Goal: Task Accomplishment & Management: Use online tool/utility

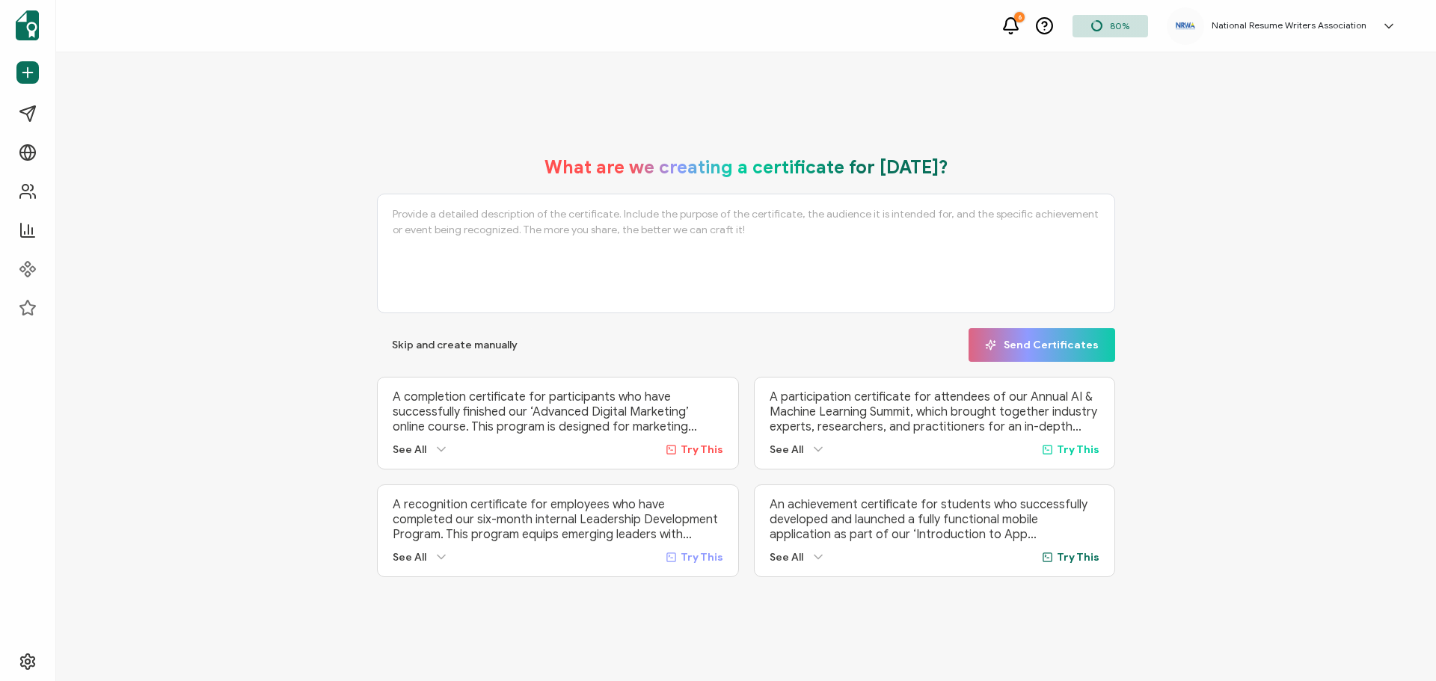
drag, startPoint x: 1299, startPoint y: 277, endPoint x: 635, endPoint y: 46, distance: 703.7
click at [1299, 277] on div "What are we creating a certificate for [DATE]? Skip and create manually Send Ce…" at bounding box center [745, 366] width 1305 height 451
click at [62, 213] on li "Analytics" at bounding box center [93, 230] width 167 height 39
click at [61, 219] on link "Analytics" at bounding box center [93, 230] width 167 height 30
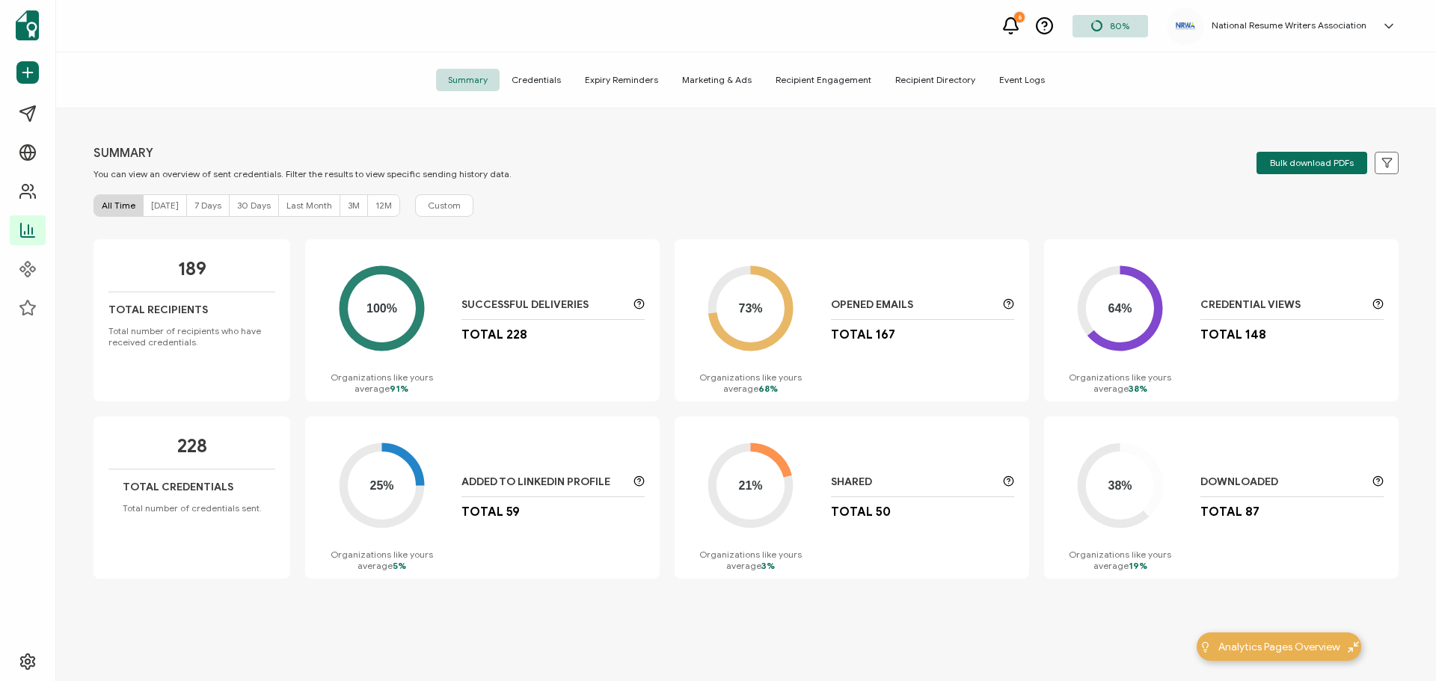
click at [556, 81] on span "Credentials" at bounding box center [535, 80] width 73 height 22
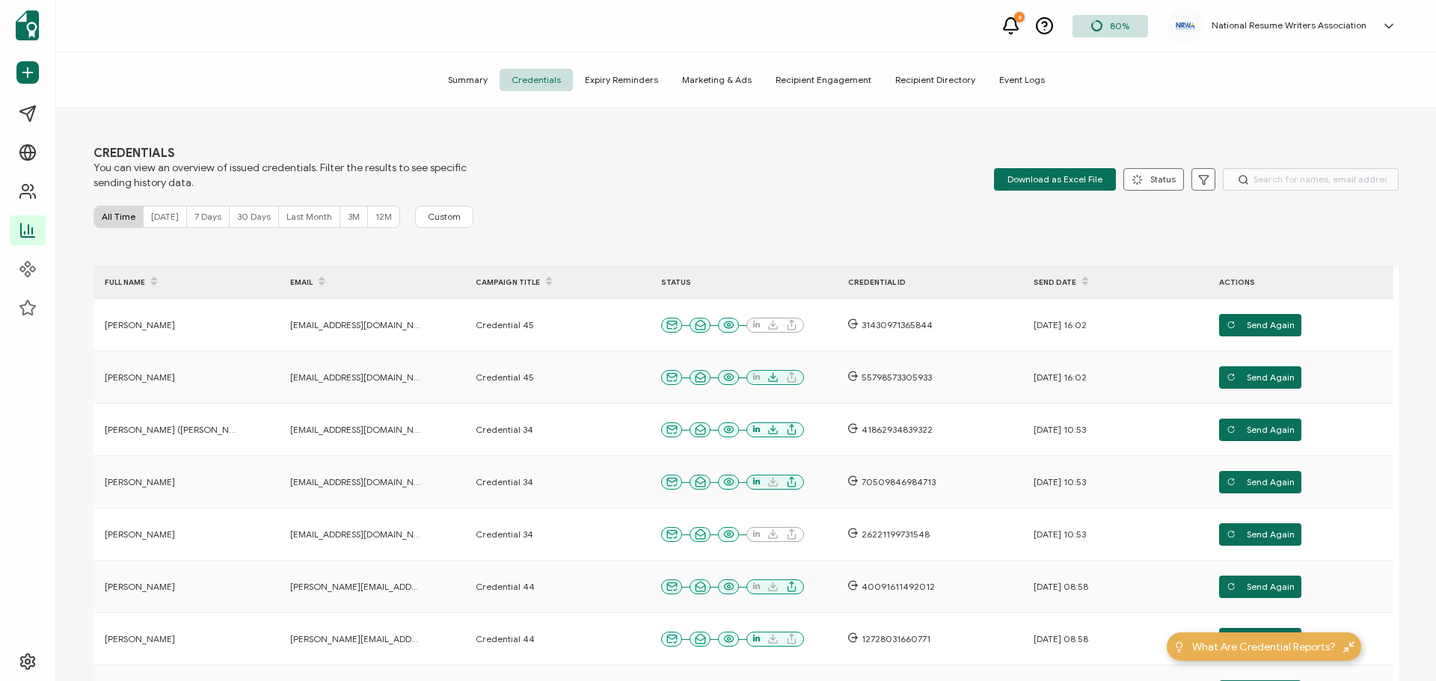
click at [844, 81] on span "Recipient Engagement" at bounding box center [823, 80] width 120 height 22
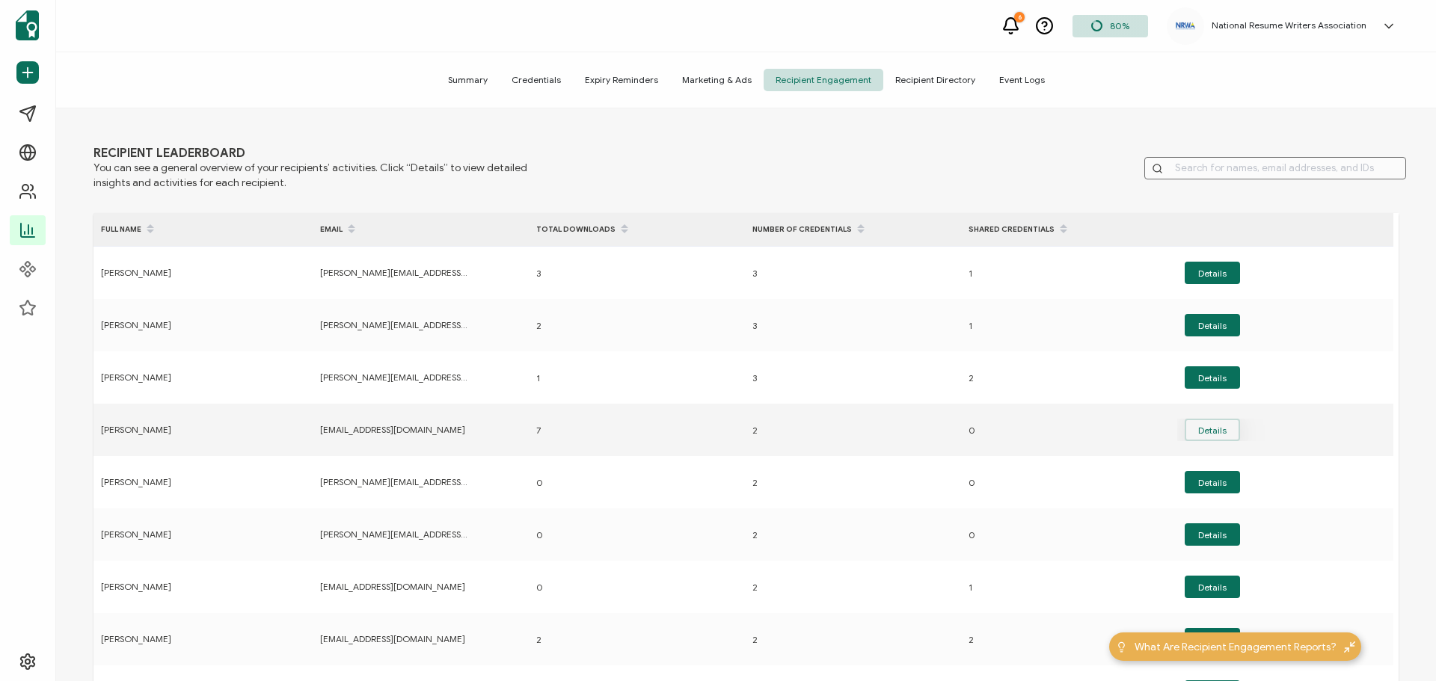
click at [1198, 336] on button "Details" at bounding box center [1211, 325] width 55 height 22
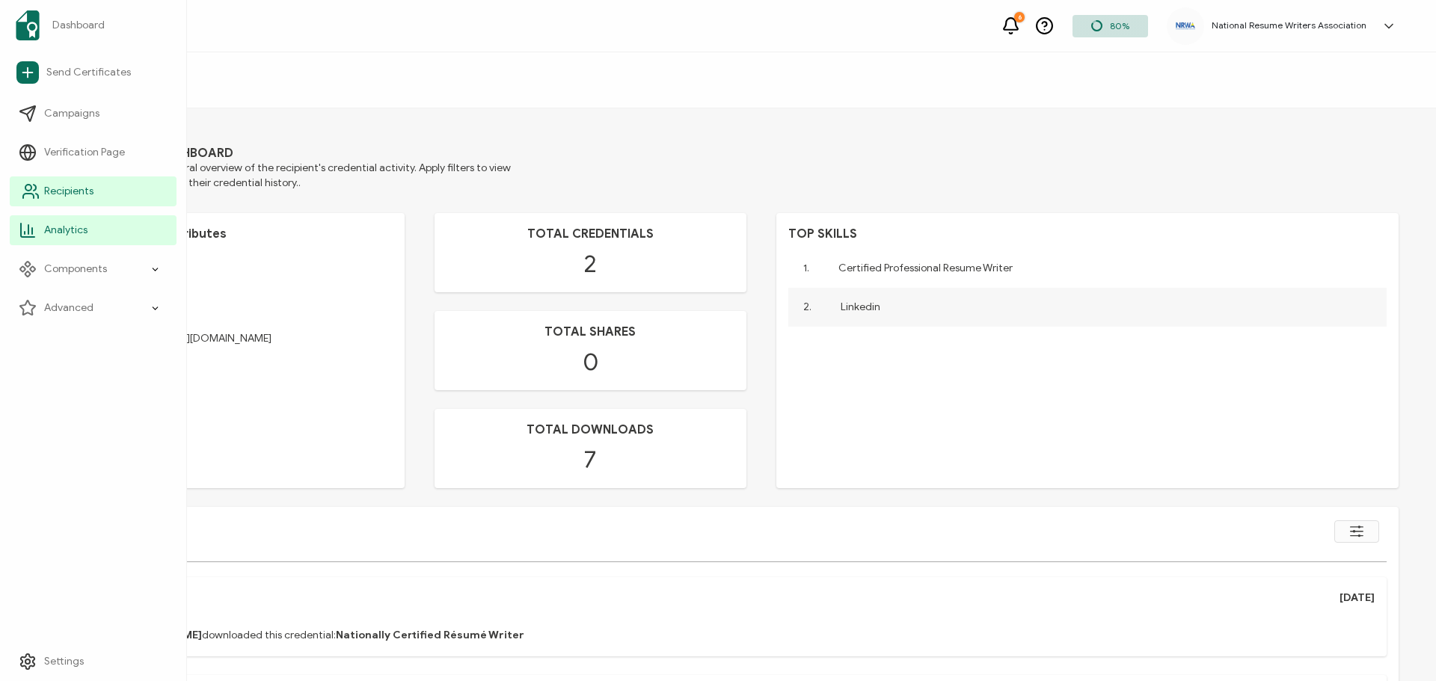
click at [68, 197] on span "Recipients" at bounding box center [68, 191] width 49 height 15
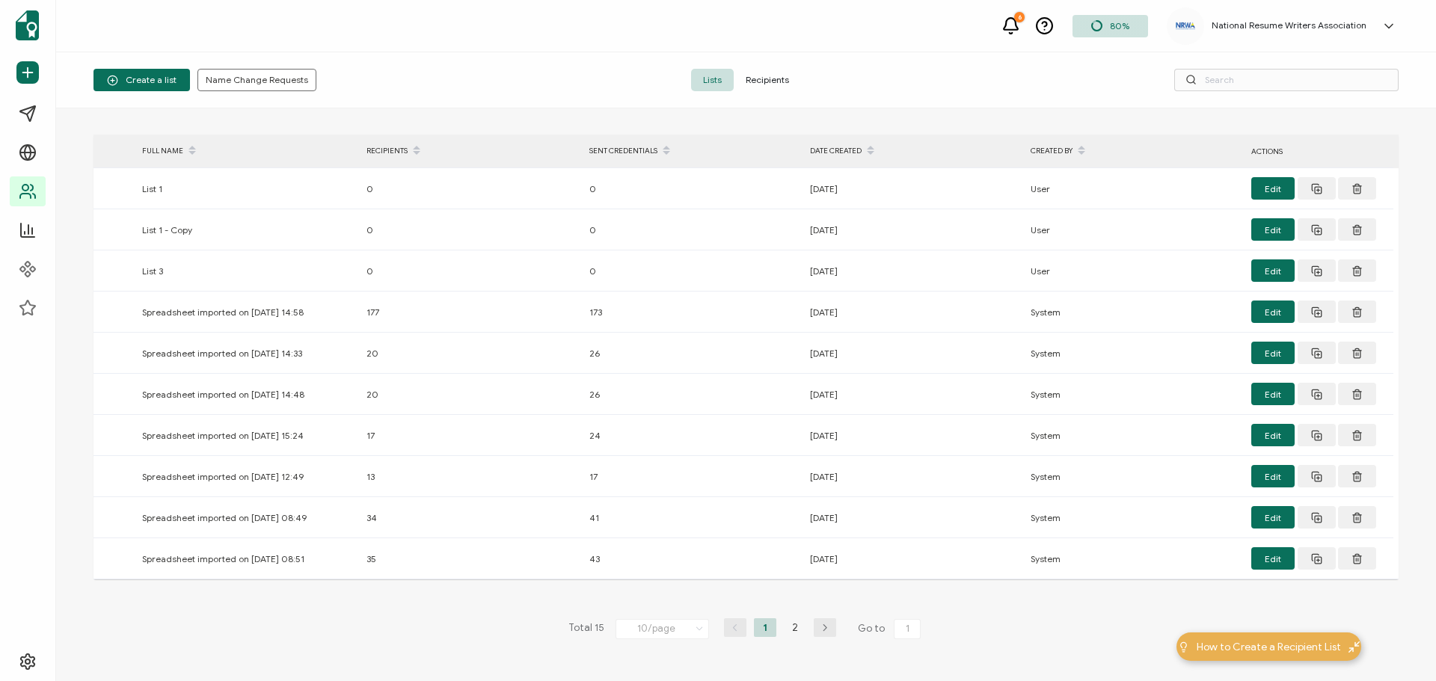
click at [775, 79] on span "Recipients" at bounding box center [766, 80] width 67 height 22
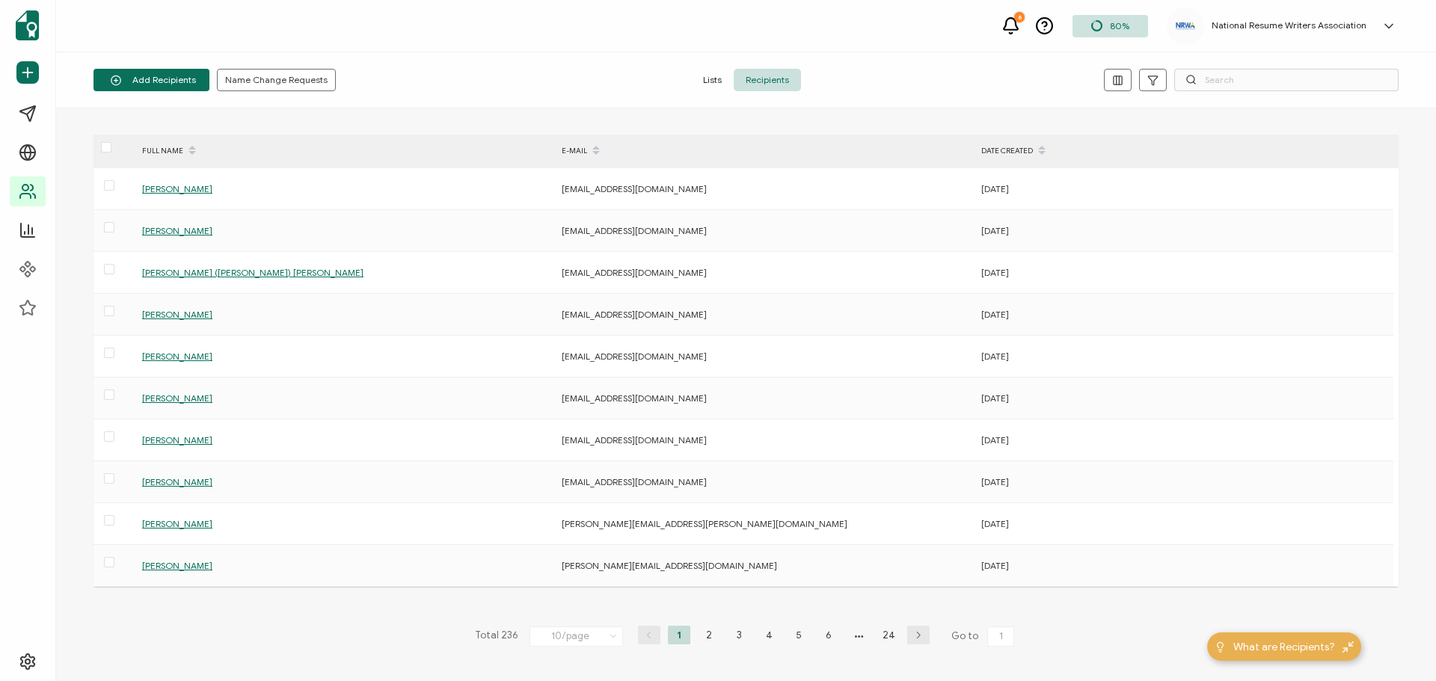
click at [716, 79] on span "Lists" at bounding box center [712, 80] width 43 height 22
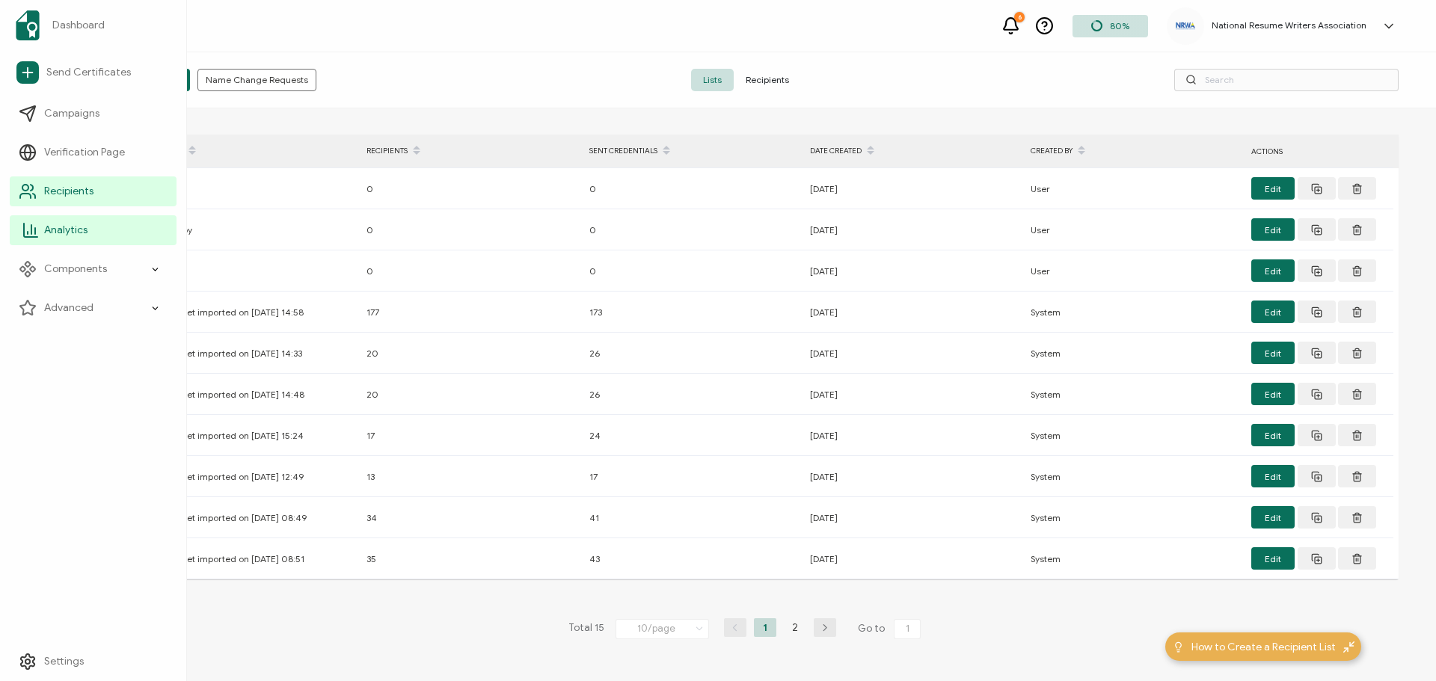
click at [42, 222] on link "Analytics" at bounding box center [93, 230] width 167 height 30
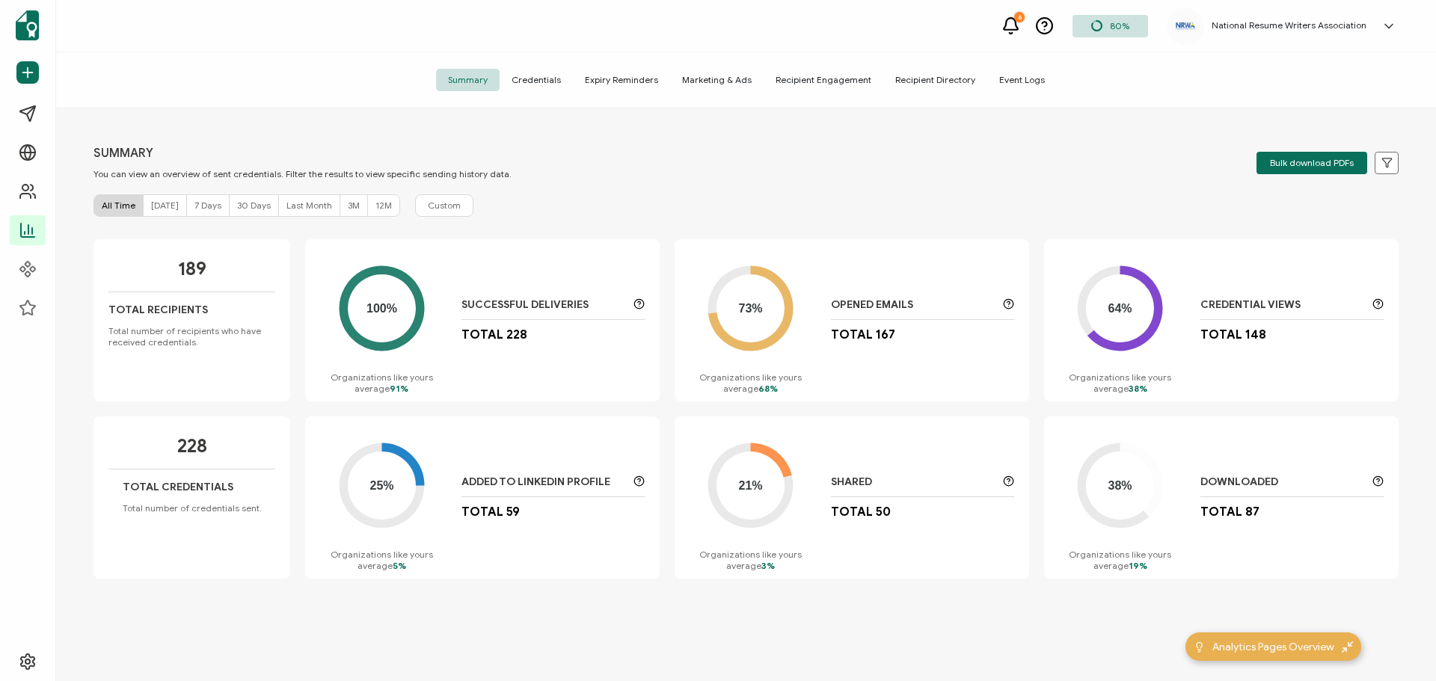
click at [944, 81] on span "Recipient Directory" at bounding box center [935, 80] width 104 height 22
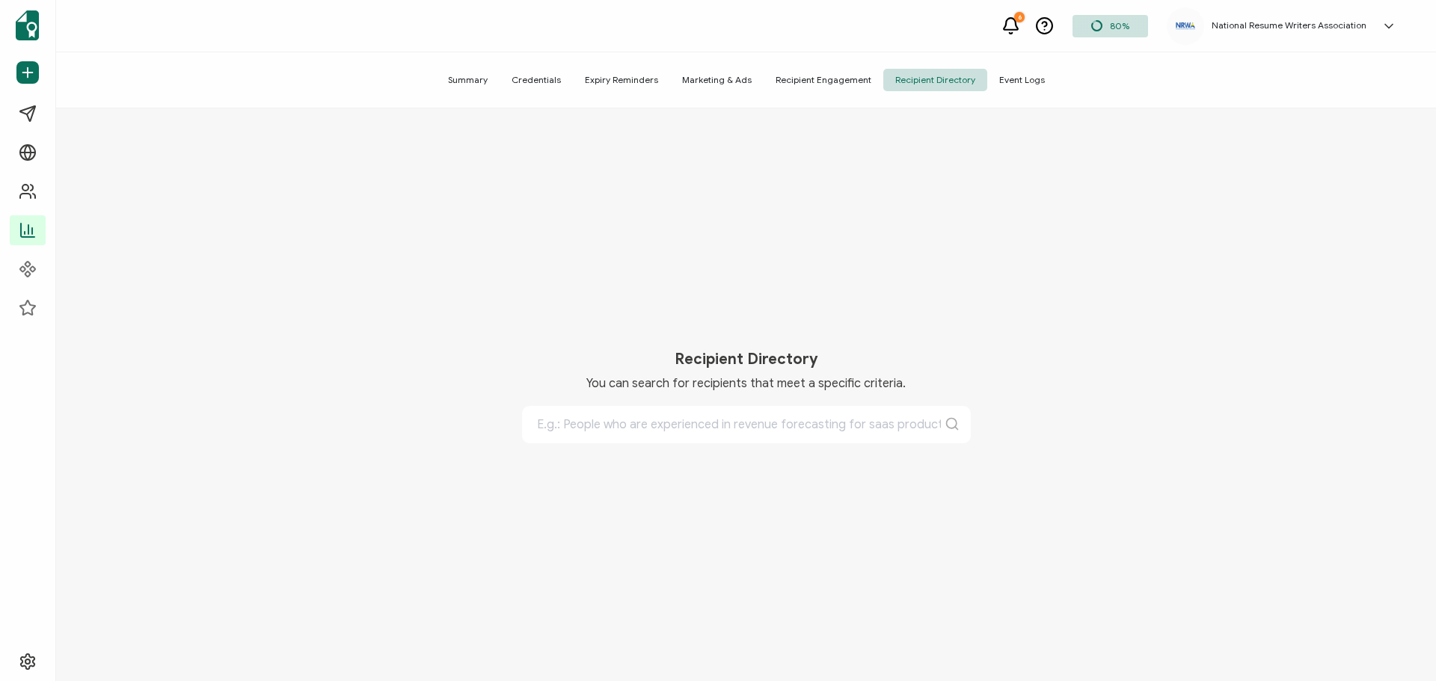
click at [482, 87] on span "Summary" at bounding box center [468, 80] width 64 height 22
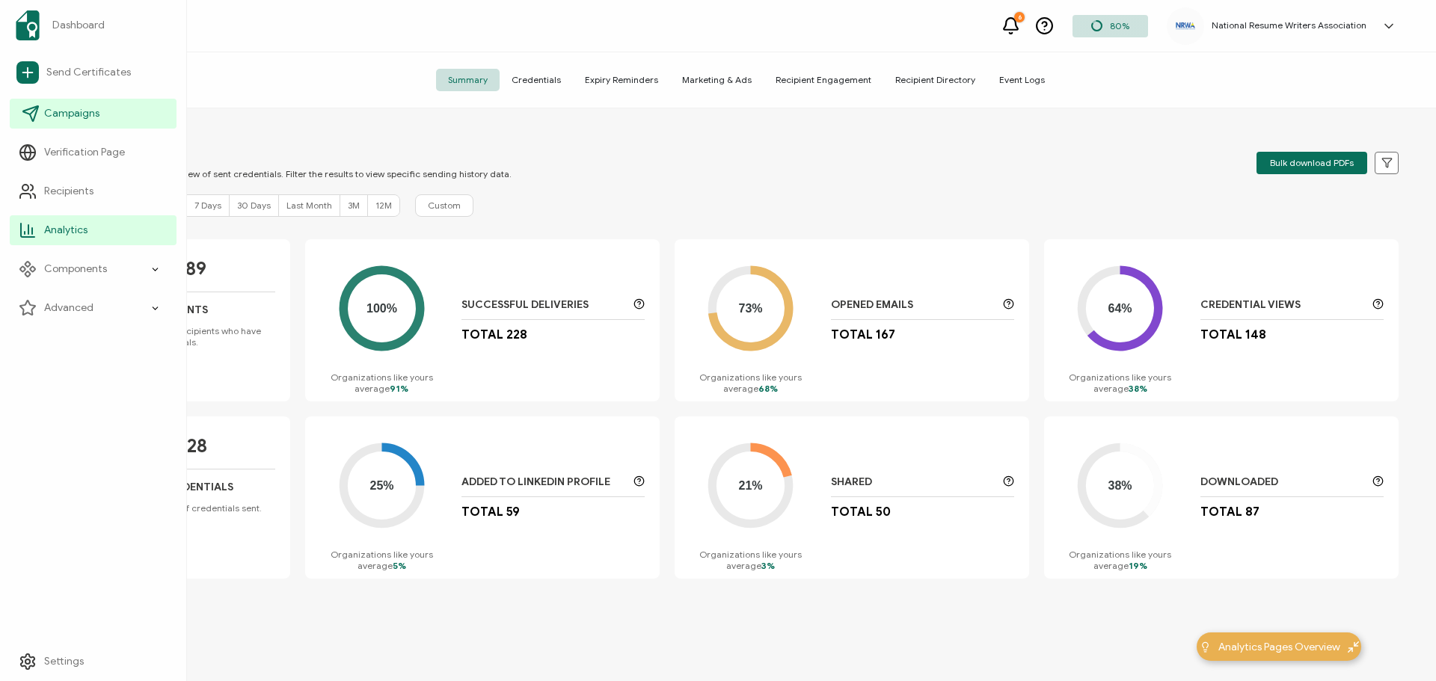
click at [39, 110] on icon at bounding box center [31, 114] width 18 height 18
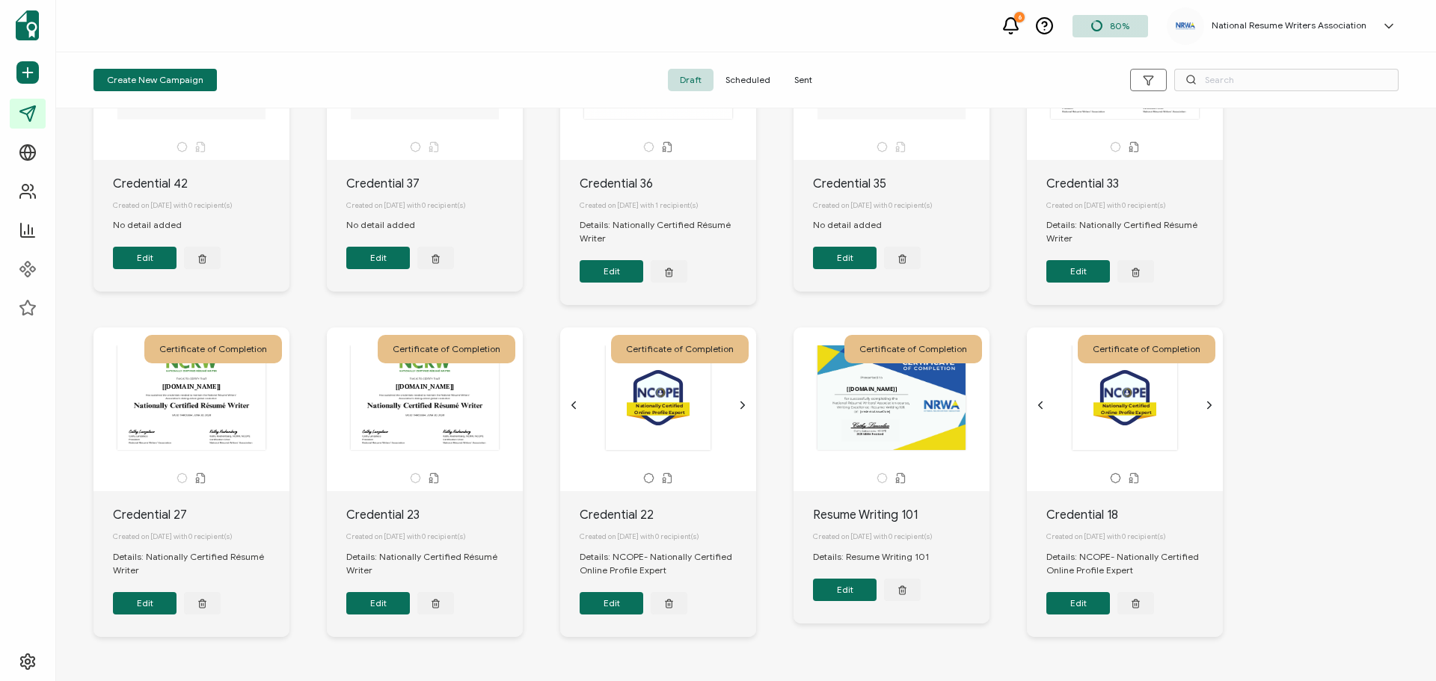
scroll to position [206, 0]
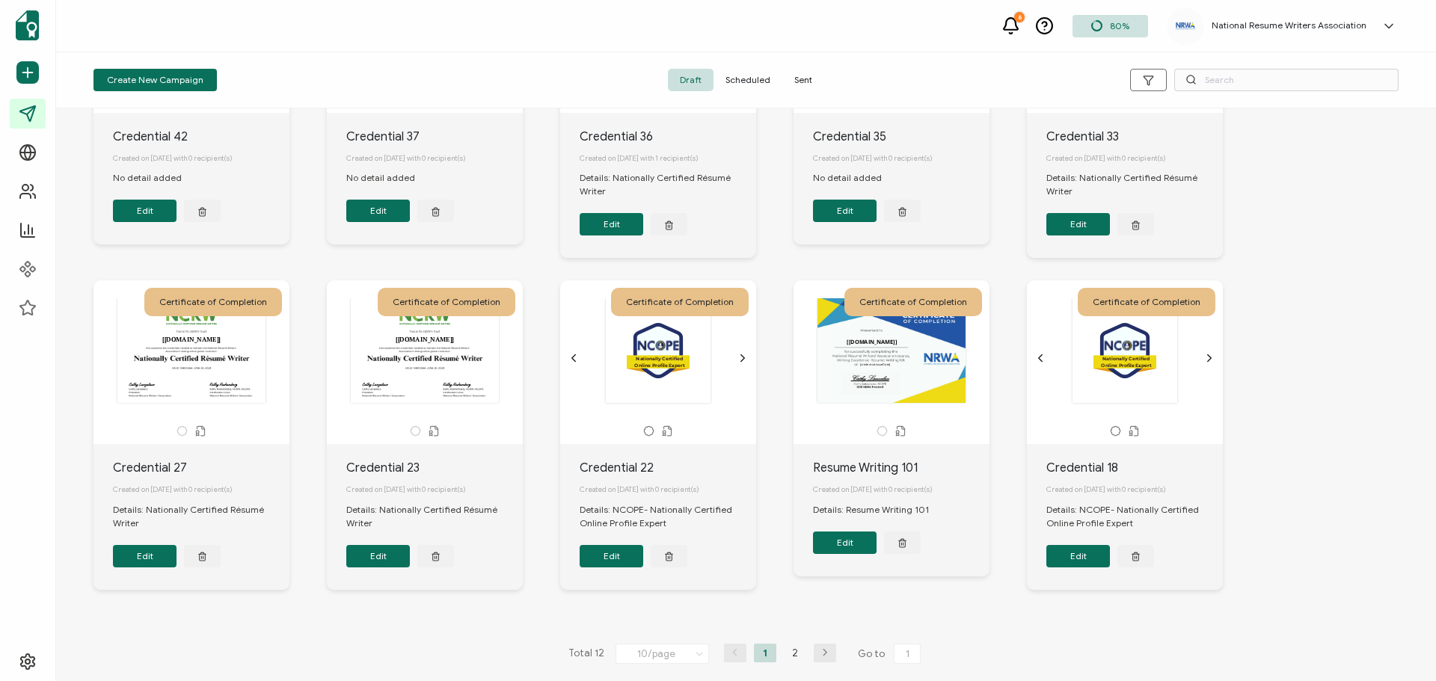
click at [830, 654] on icon "button" at bounding box center [824, 652] width 22 height 9
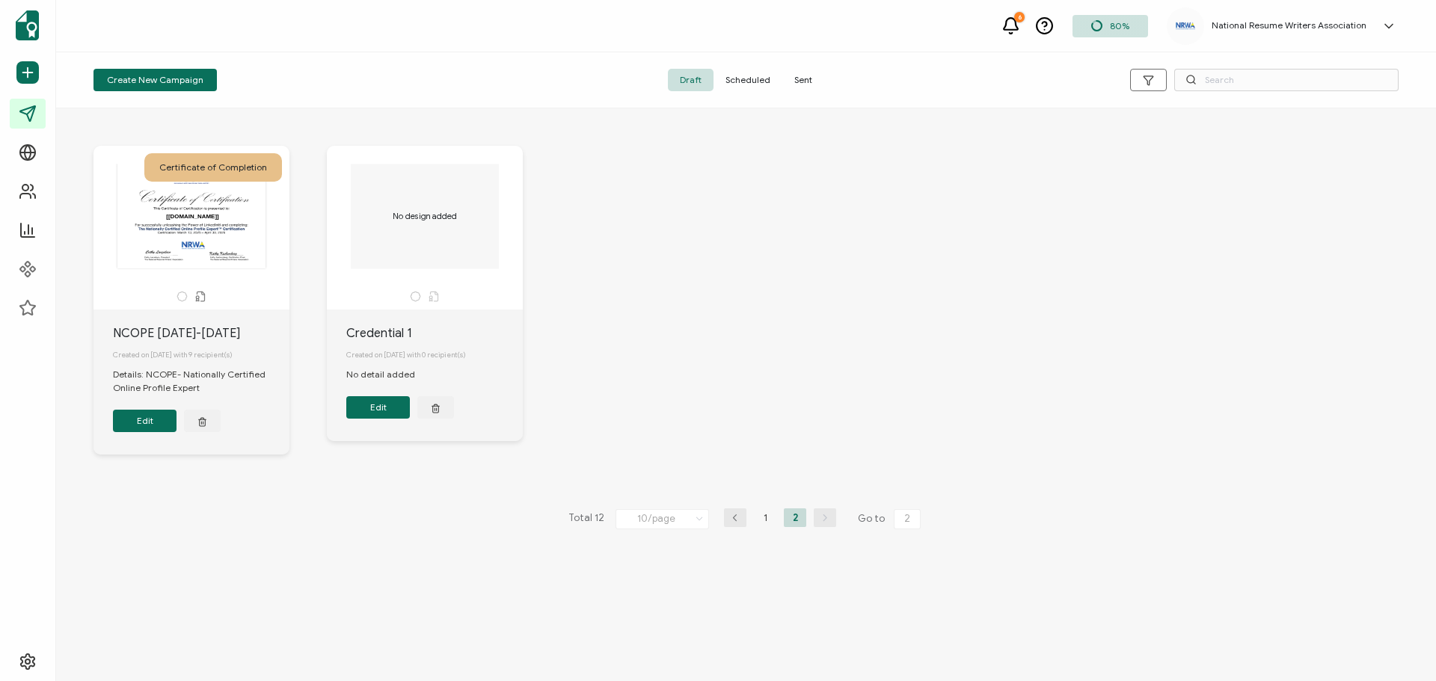
click at [734, 520] on icon "button" at bounding box center [735, 518] width 22 height 9
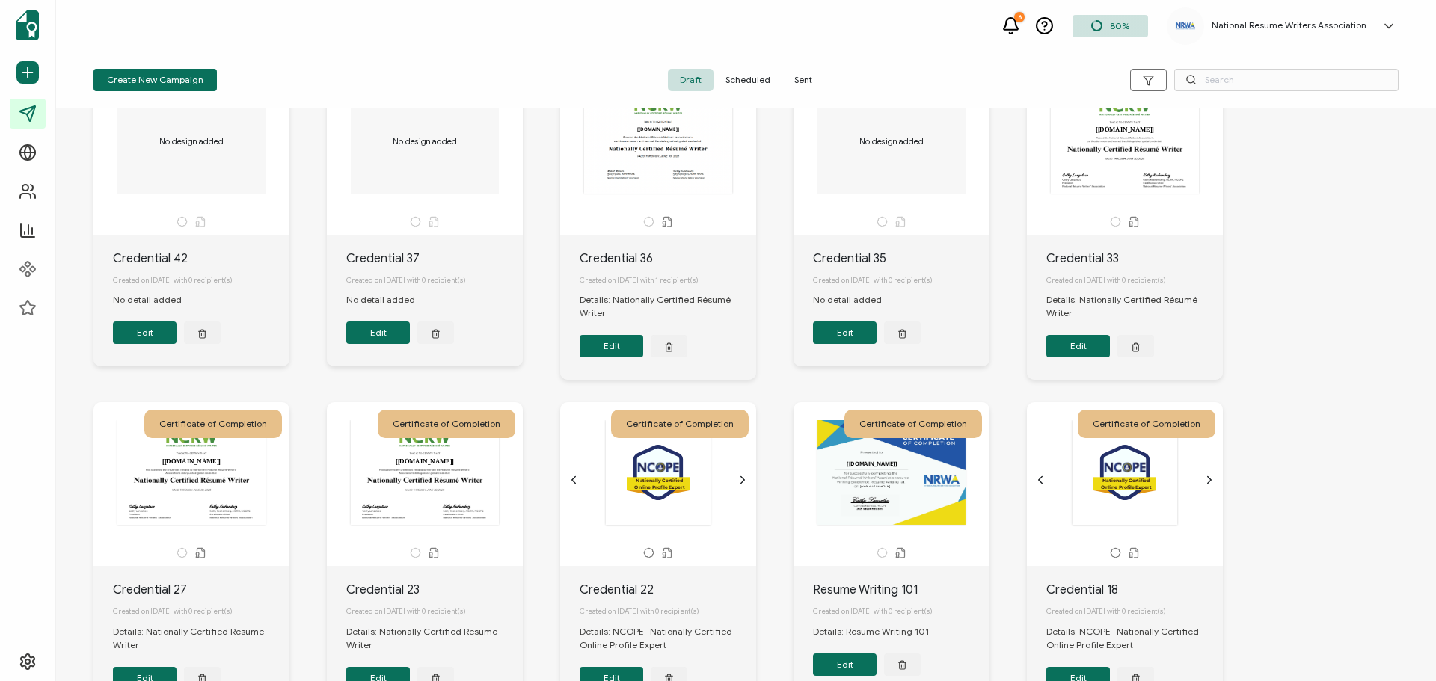
scroll to position [0, 0]
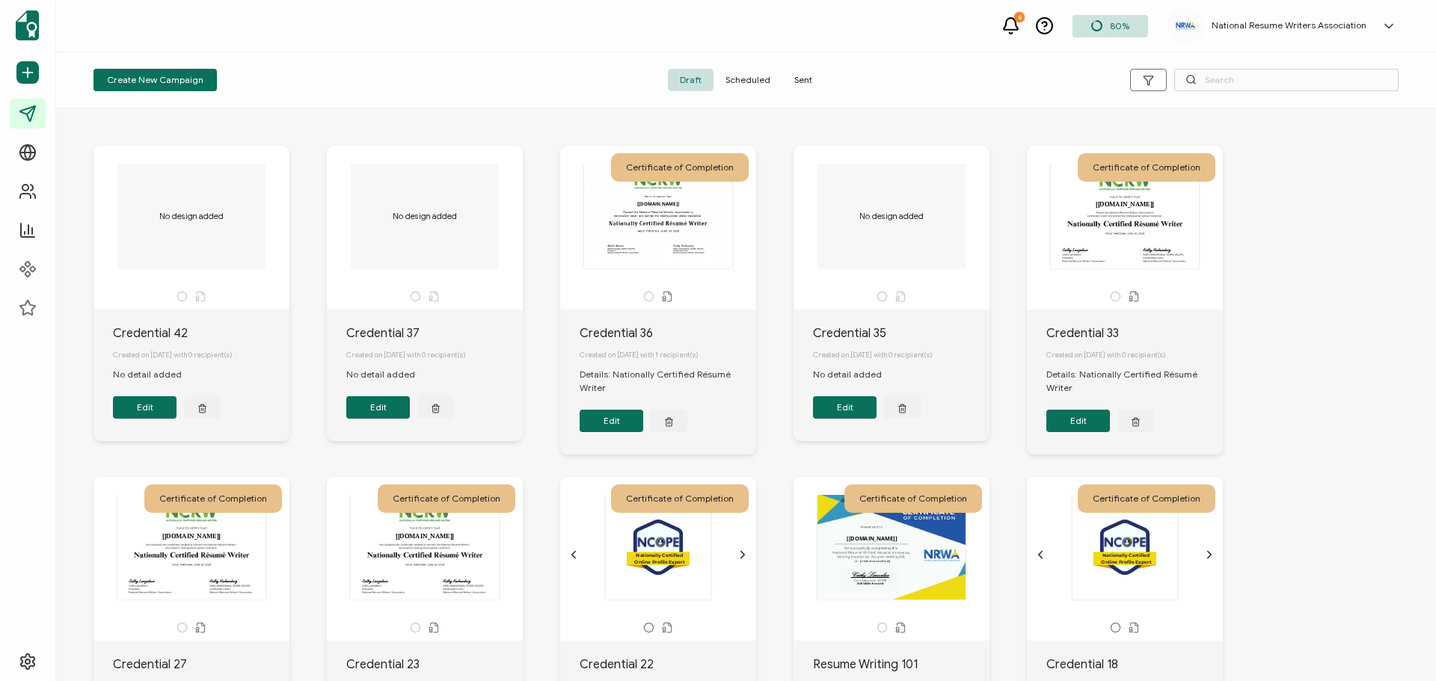
click at [805, 79] on span "Sent" at bounding box center [803, 80] width 42 height 22
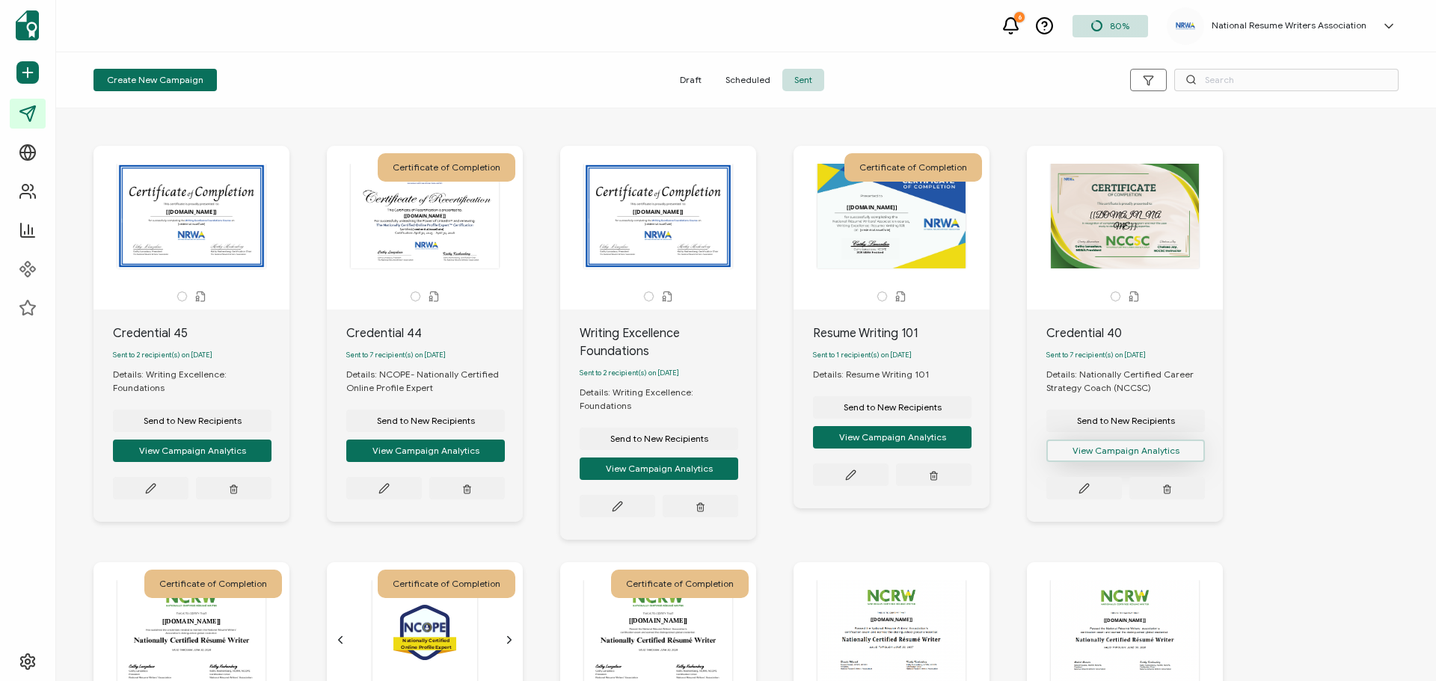
click at [271, 461] on button "View Campaign Analytics" at bounding box center [192, 451] width 159 height 22
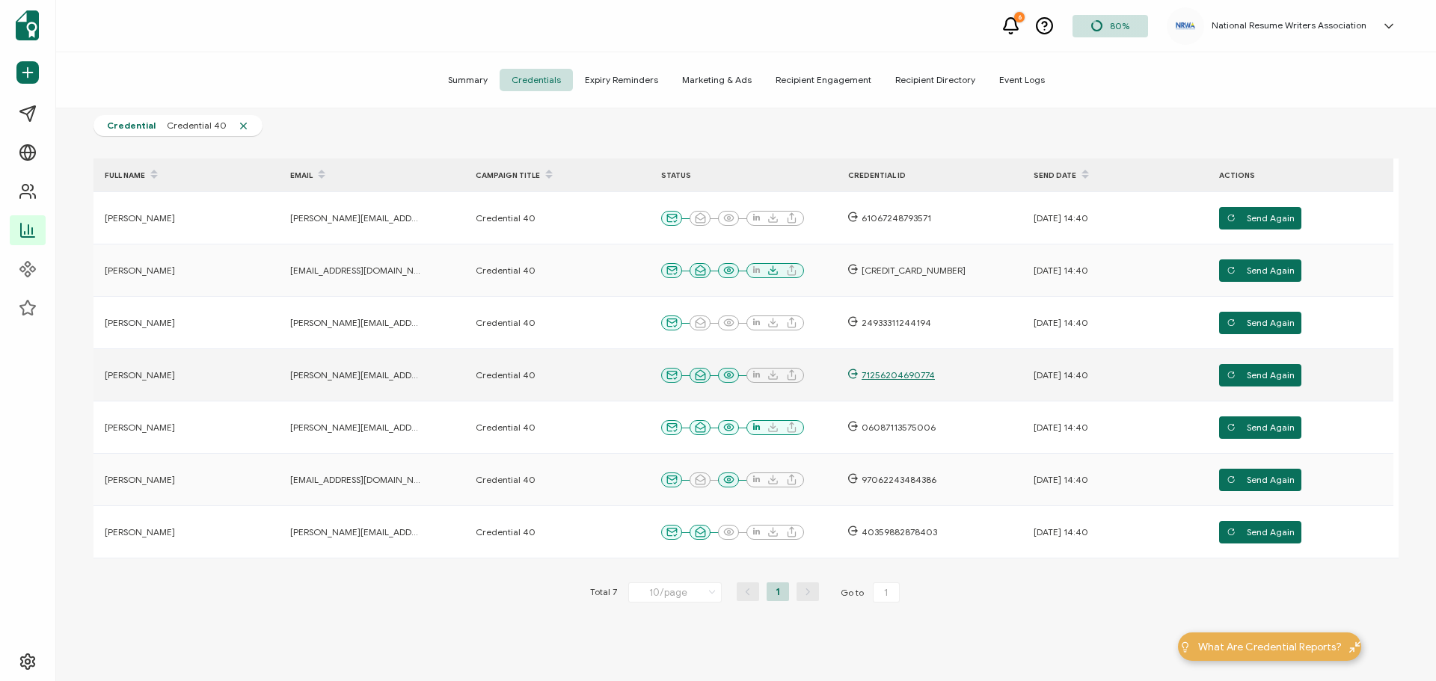
scroll to position [150, 0]
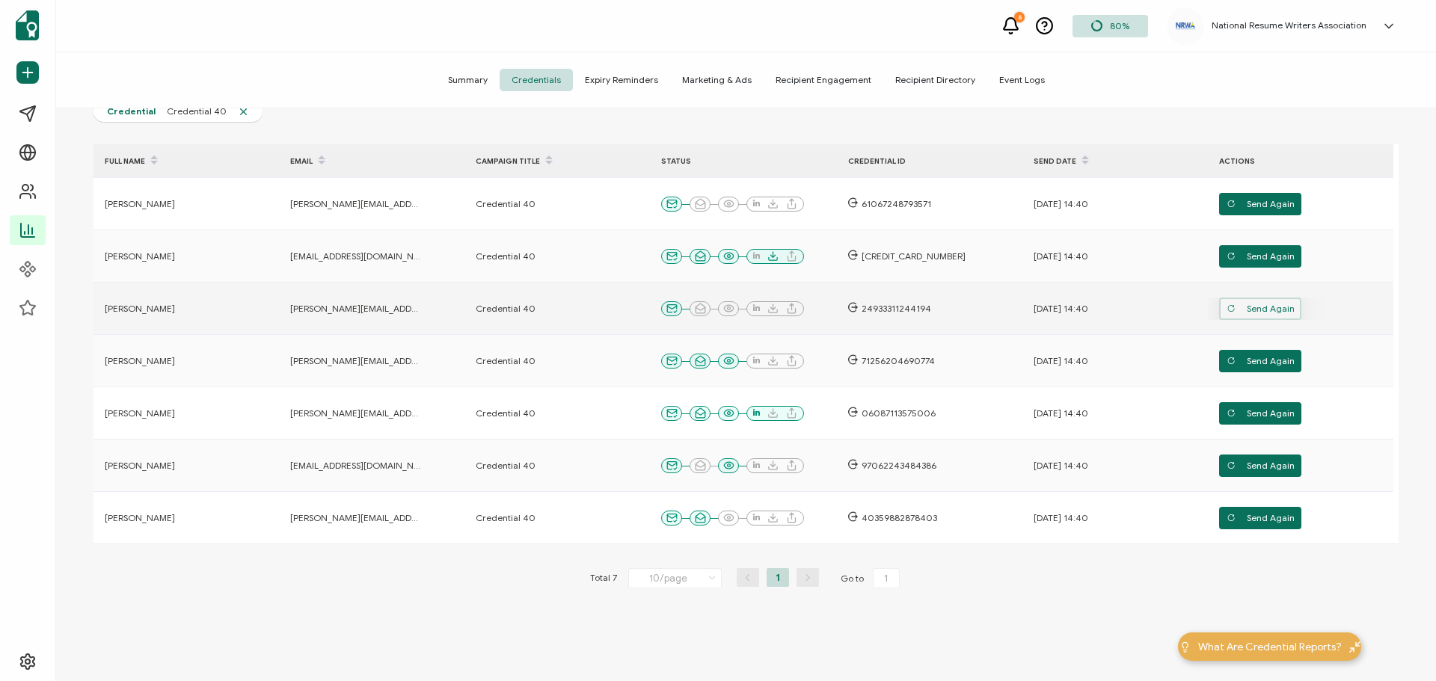
click at [1251, 215] on span "Send Again" at bounding box center [1260, 204] width 68 height 22
